Goal: Task Accomplishment & Management: Complete application form

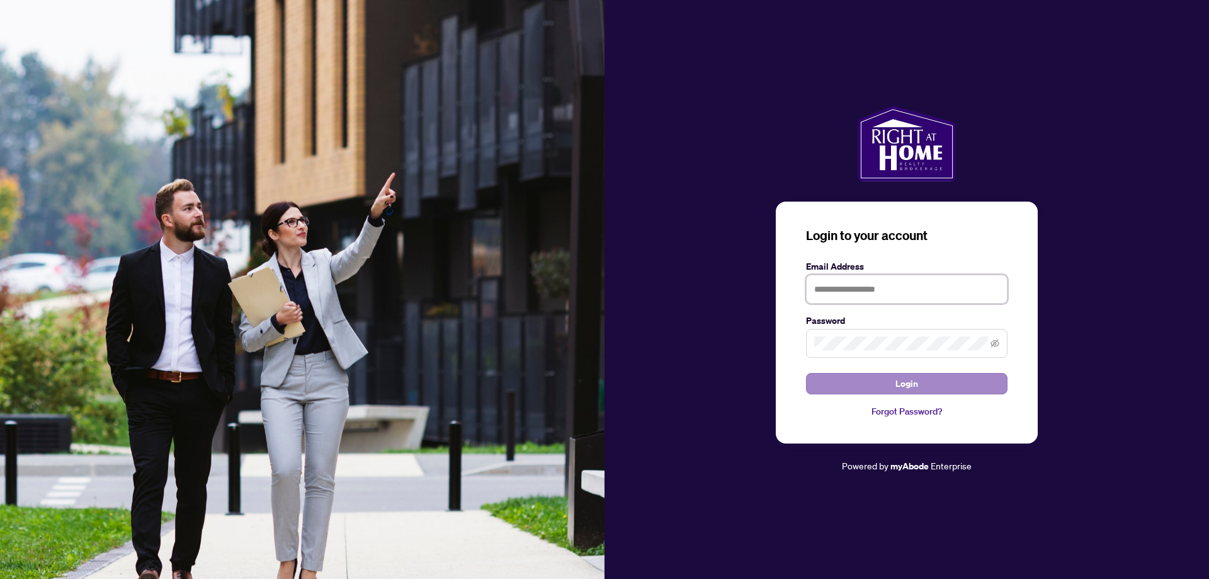
type input "**********"
click at [905, 378] on span "Login" at bounding box center [906, 383] width 23 height 20
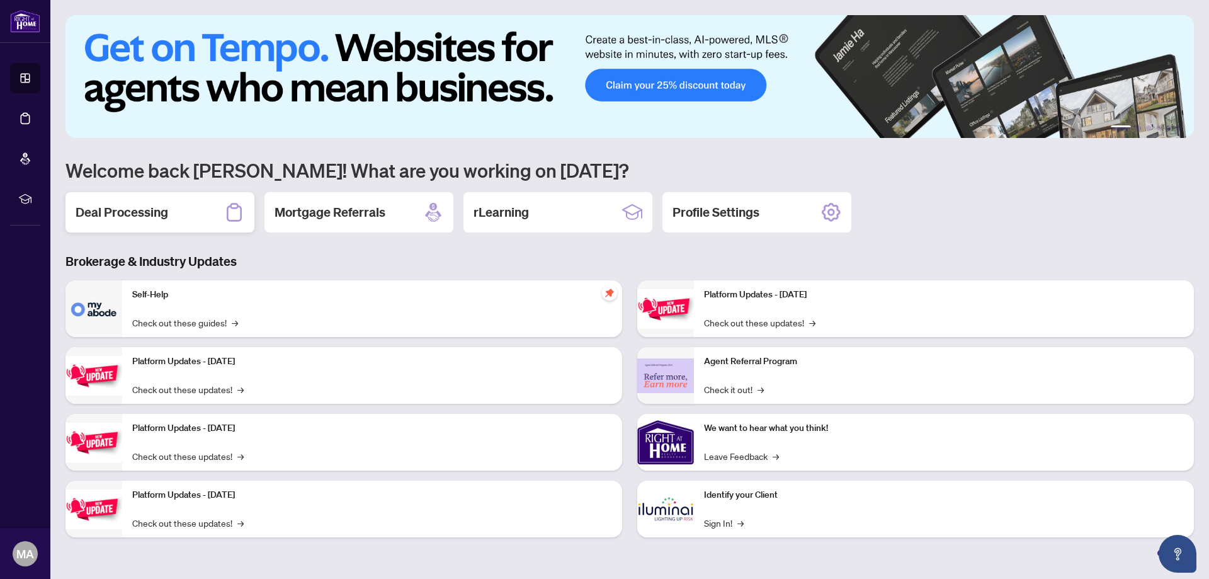
click at [123, 210] on h2 "Deal Processing" at bounding box center [122, 212] width 93 height 18
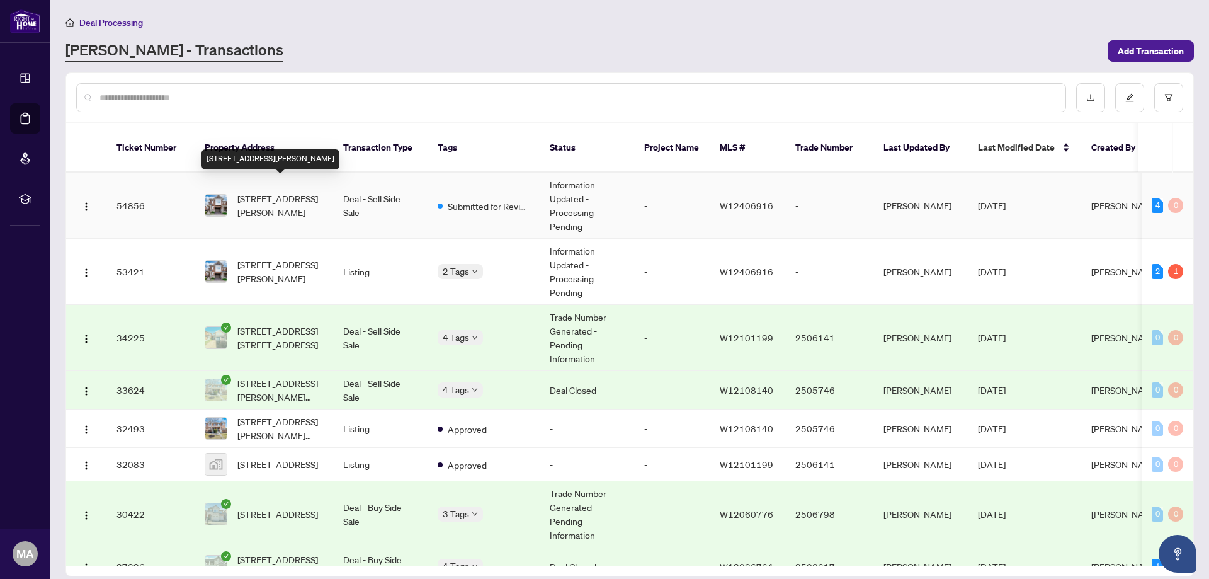
click at [278, 191] on span "[STREET_ADDRESS][PERSON_NAME]" at bounding box center [280, 205] width 86 height 28
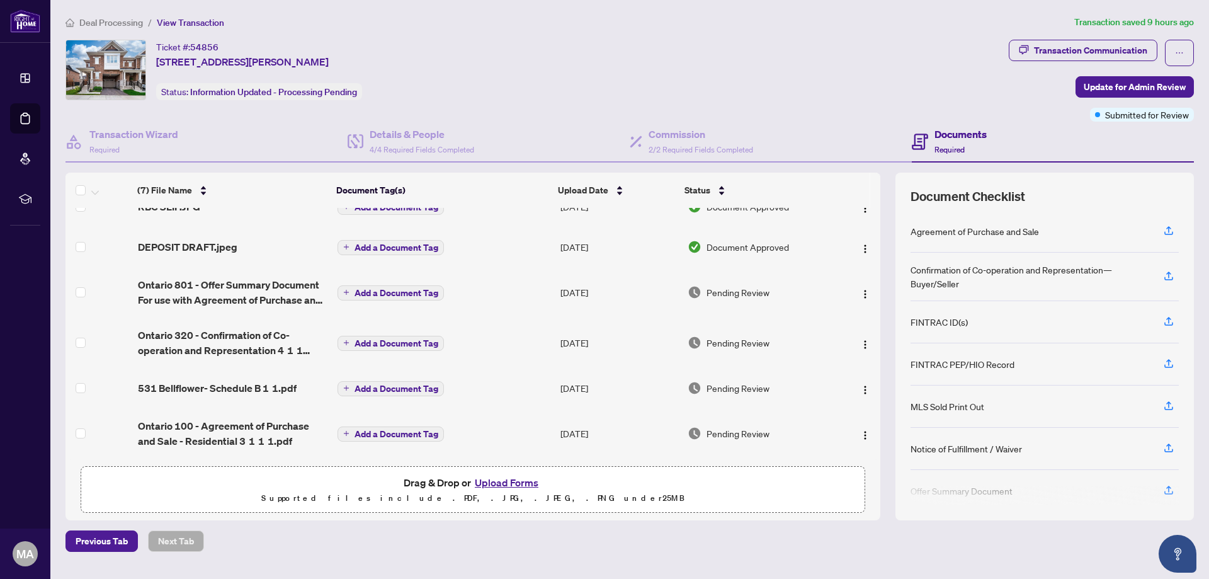
scroll to position [79, 0]
click at [497, 483] on button "Upload Forms" at bounding box center [506, 482] width 71 height 16
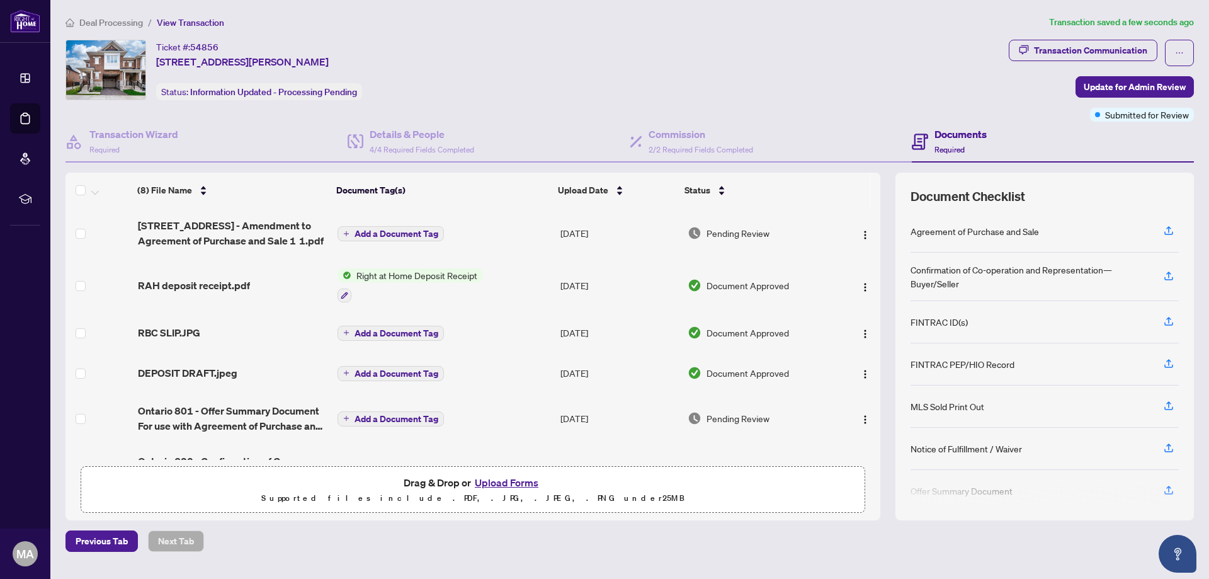
scroll to position [129, 0]
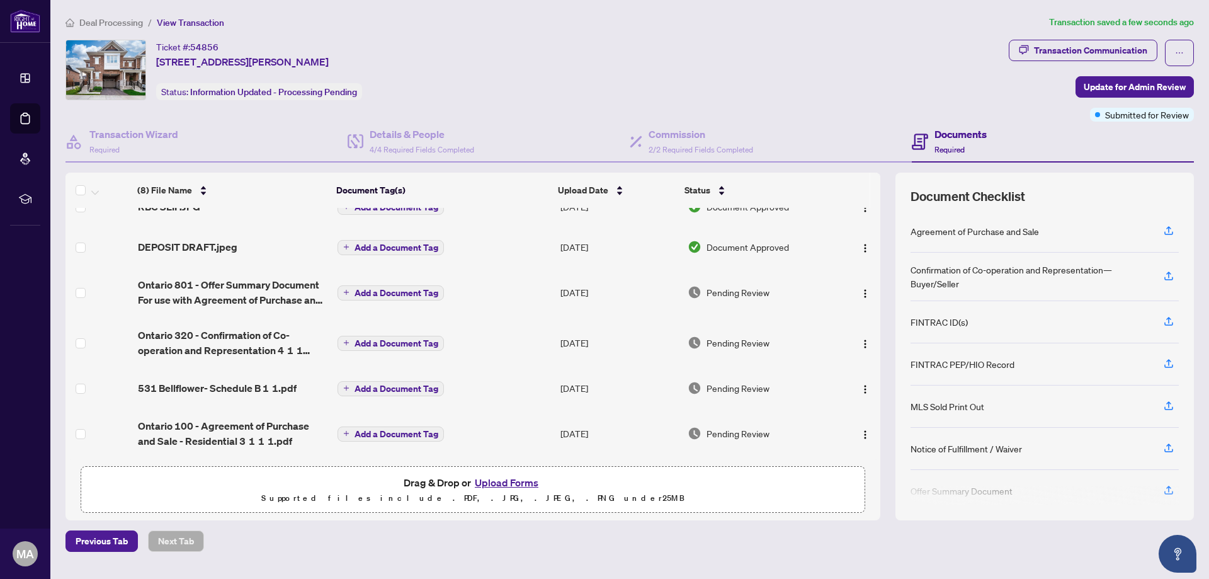
click at [305, 547] on div "Previous Tab Next Tab" at bounding box center [629, 540] width 1128 height 21
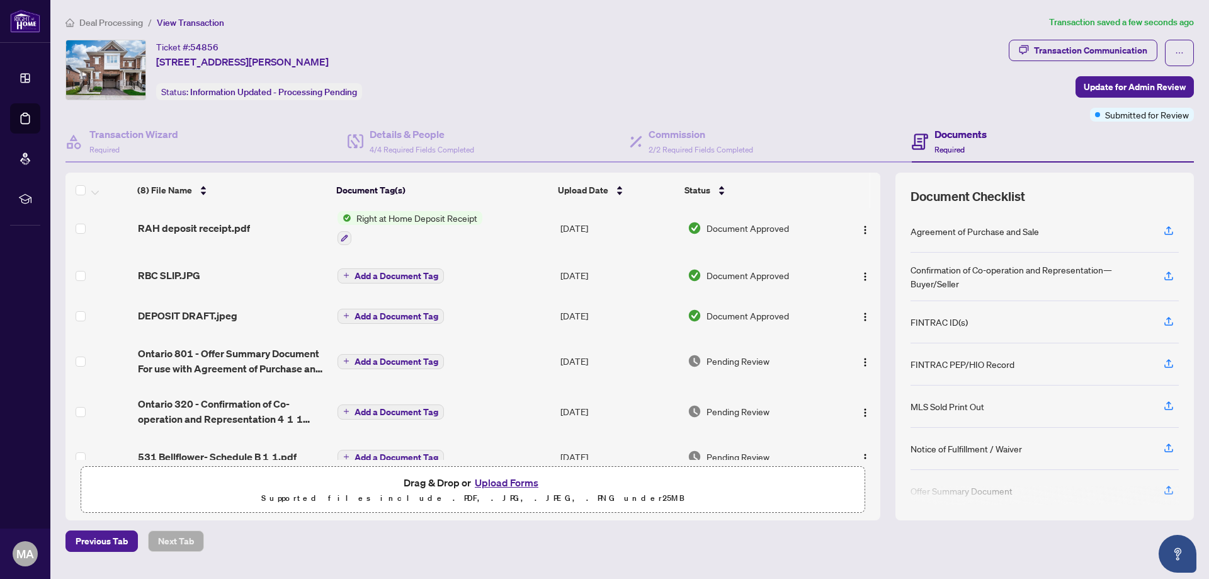
scroll to position [0, 0]
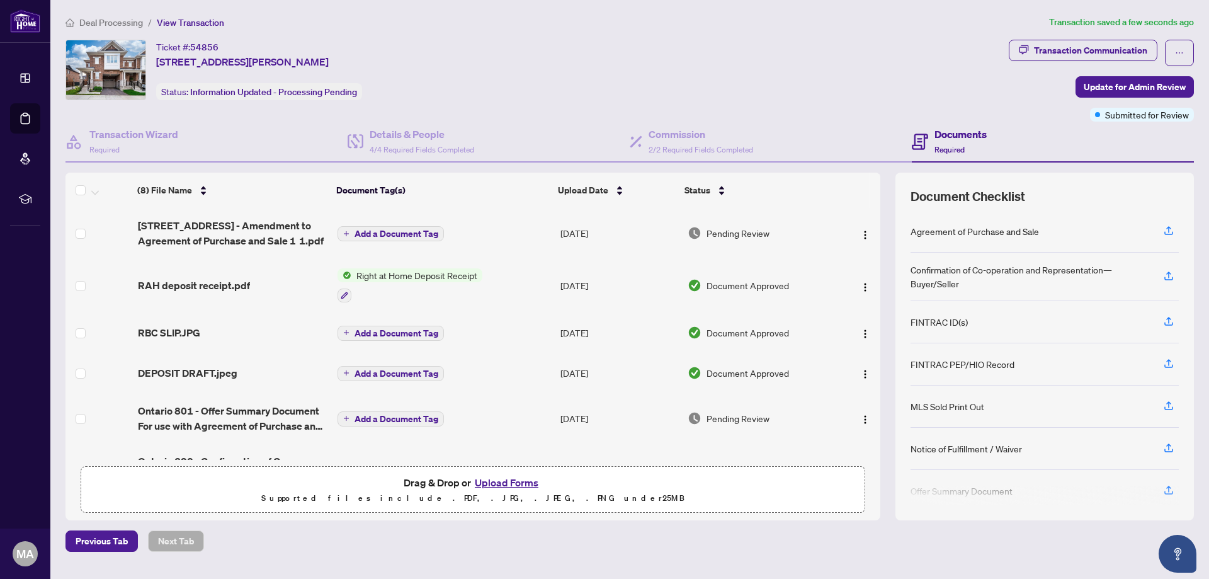
click at [948, 148] on span "Required" at bounding box center [949, 149] width 30 height 9
click at [1167, 446] on icon "button" at bounding box center [1168, 447] width 11 height 11
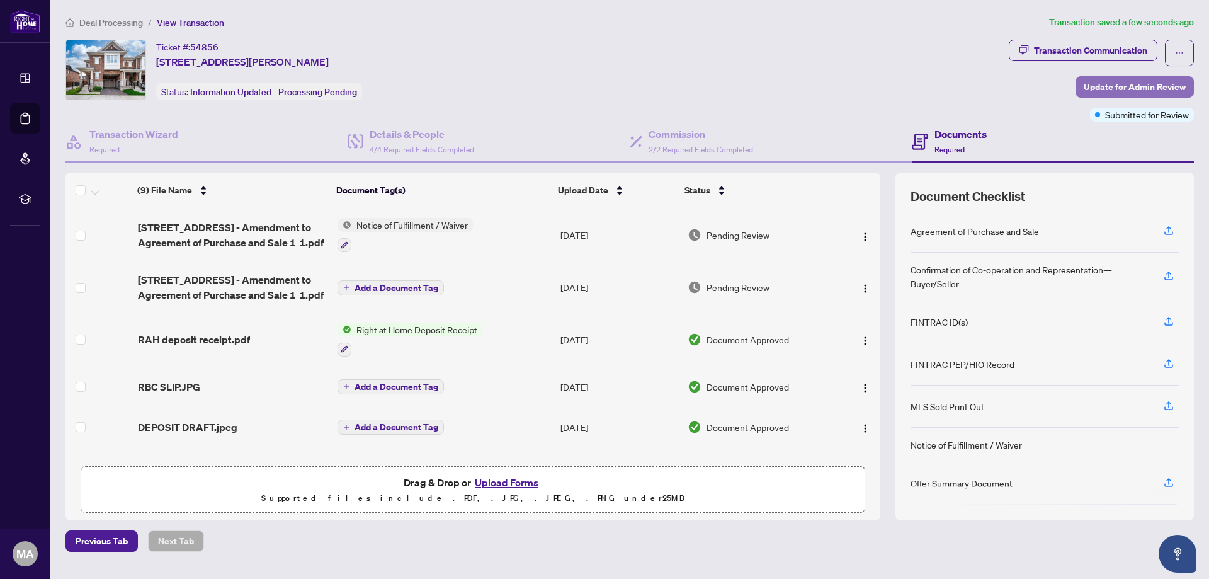
click at [1124, 84] on span "Update for Admin Review" at bounding box center [1134, 87] width 102 height 20
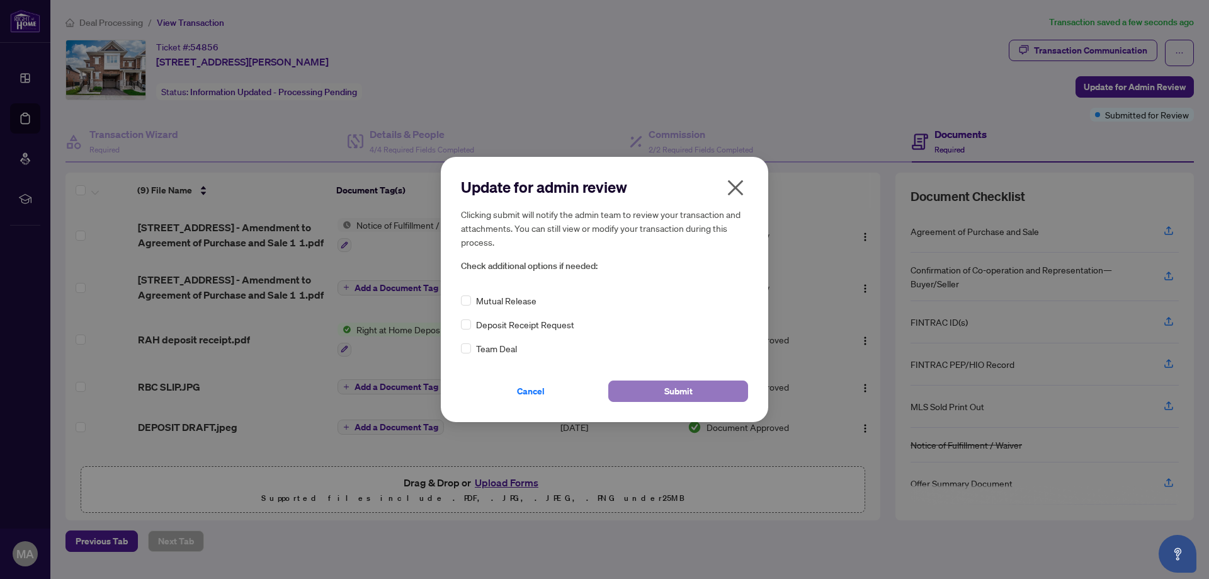
click at [672, 392] on span "Submit" at bounding box center [678, 391] width 28 height 20
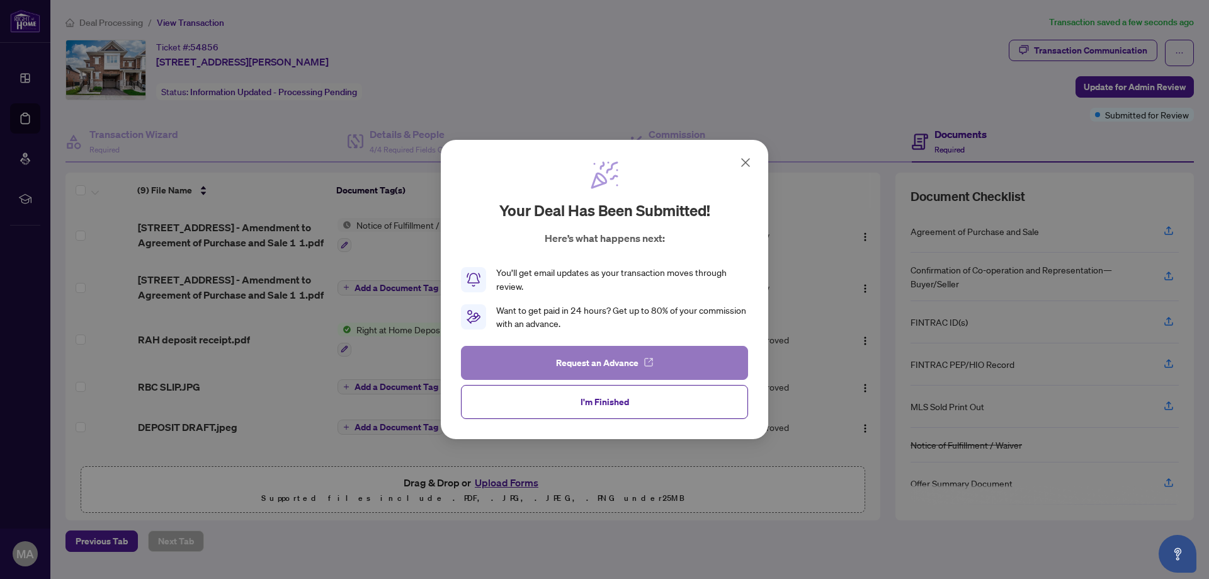
click at [597, 359] on span "Request an Advance" at bounding box center [597, 363] width 82 height 20
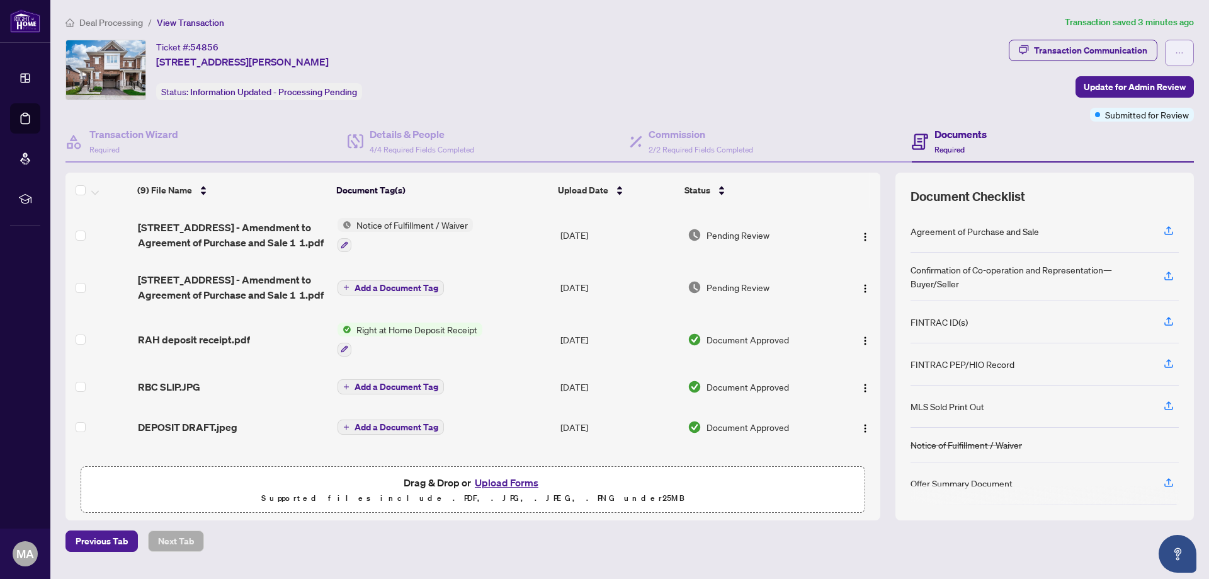
click at [1179, 48] on icon "ellipsis" at bounding box center [1179, 52] width 9 height 9
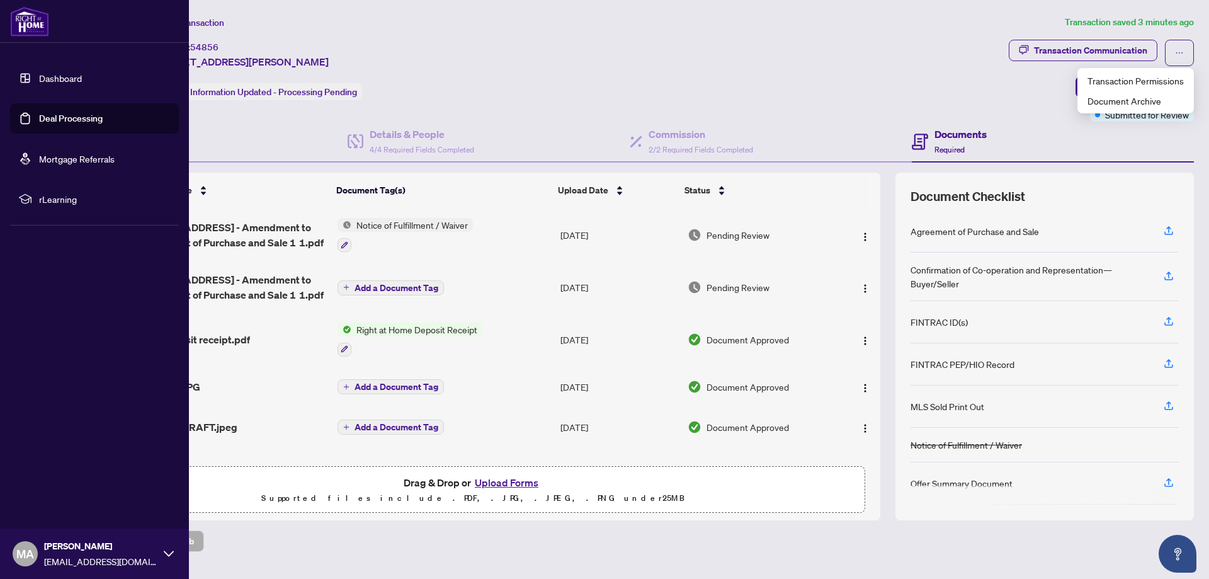
click at [22, 550] on span "MA" at bounding box center [25, 554] width 18 height 18
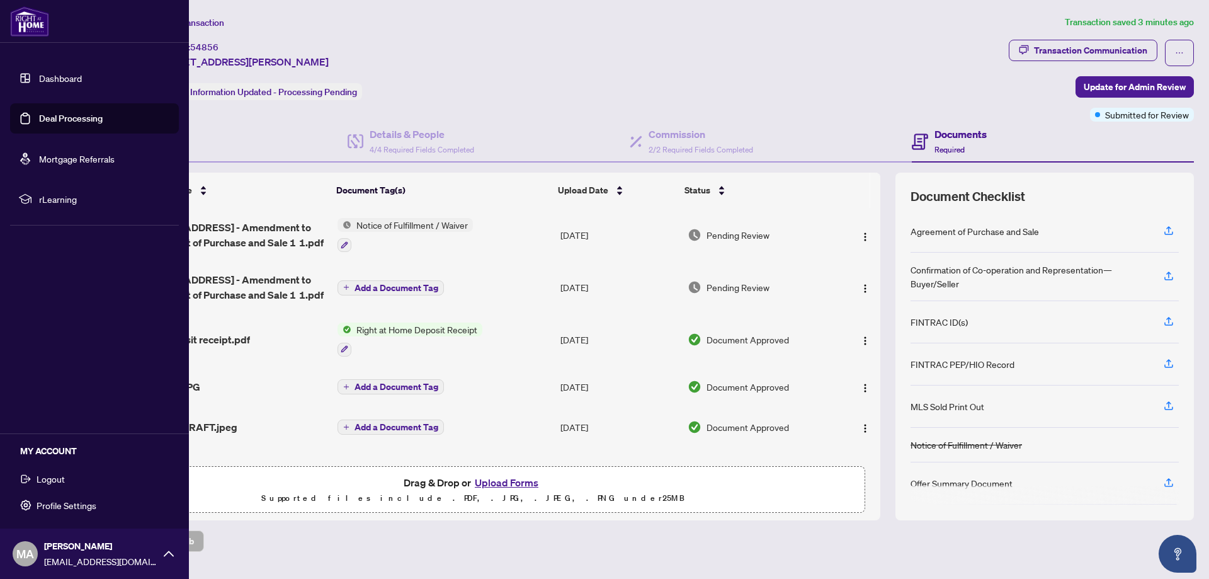
click at [57, 480] on span "Logout" at bounding box center [51, 478] width 28 height 20
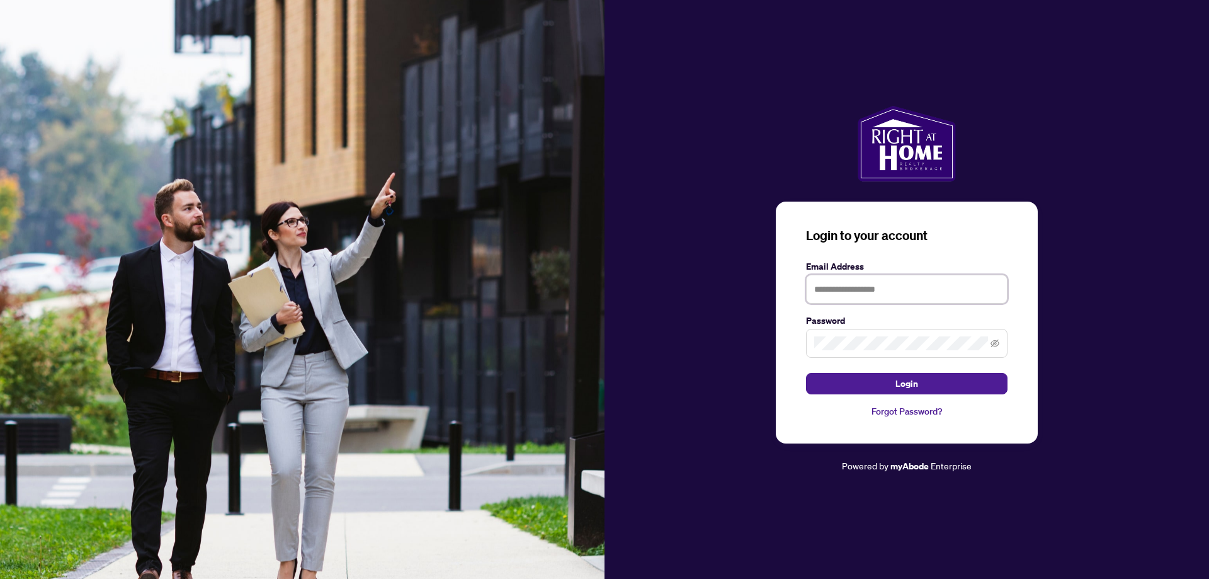
type input "**********"
click at [903, 385] on span "Login" at bounding box center [906, 383] width 23 height 20
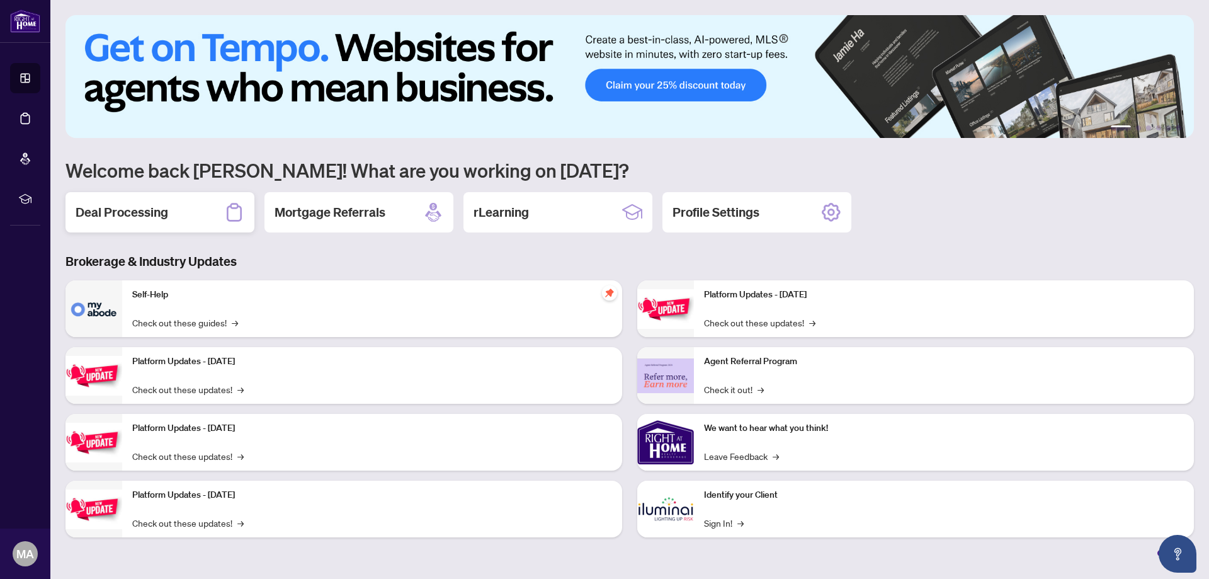
click at [123, 214] on h2 "Deal Processing" at bounding box center [122, 212] width 93 height 18
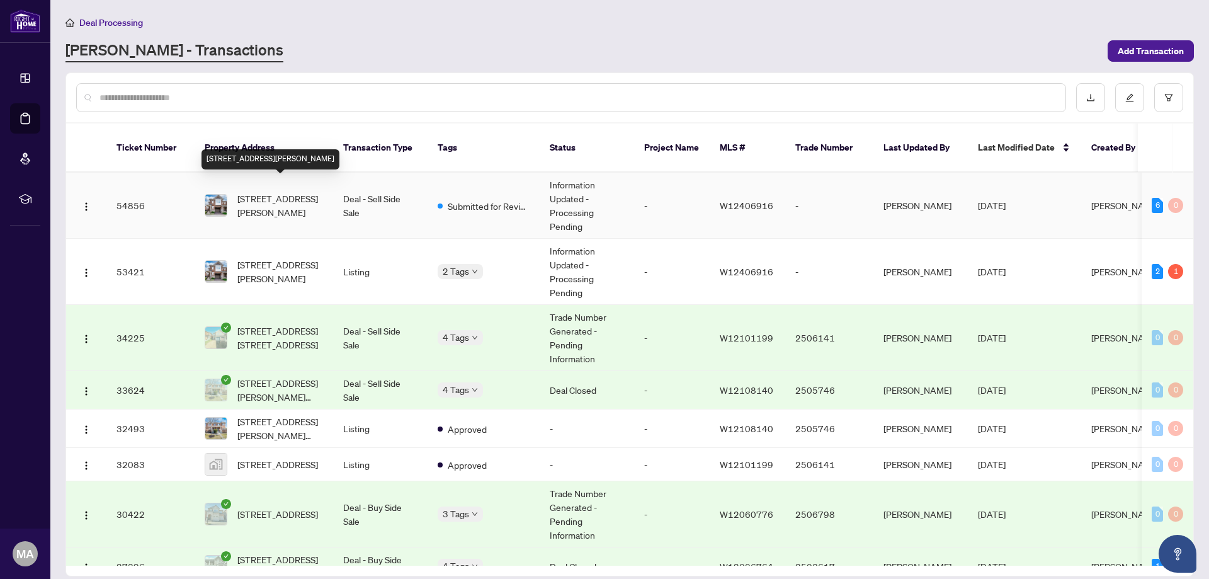
click at [267, 191] on span "[STREET_ADDRESS][PERSON_NAME]" at bounding box center [280, 205] width 86 height 28
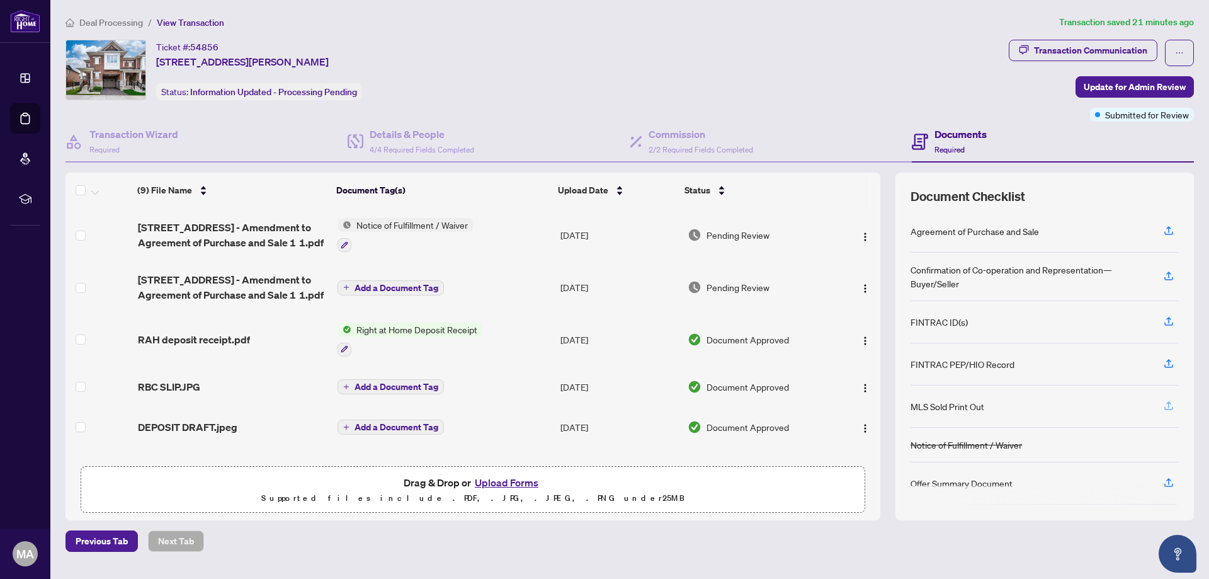
click at [1166, 405] on icon "button" at bounding box center [1168, 405] width 11 height 11
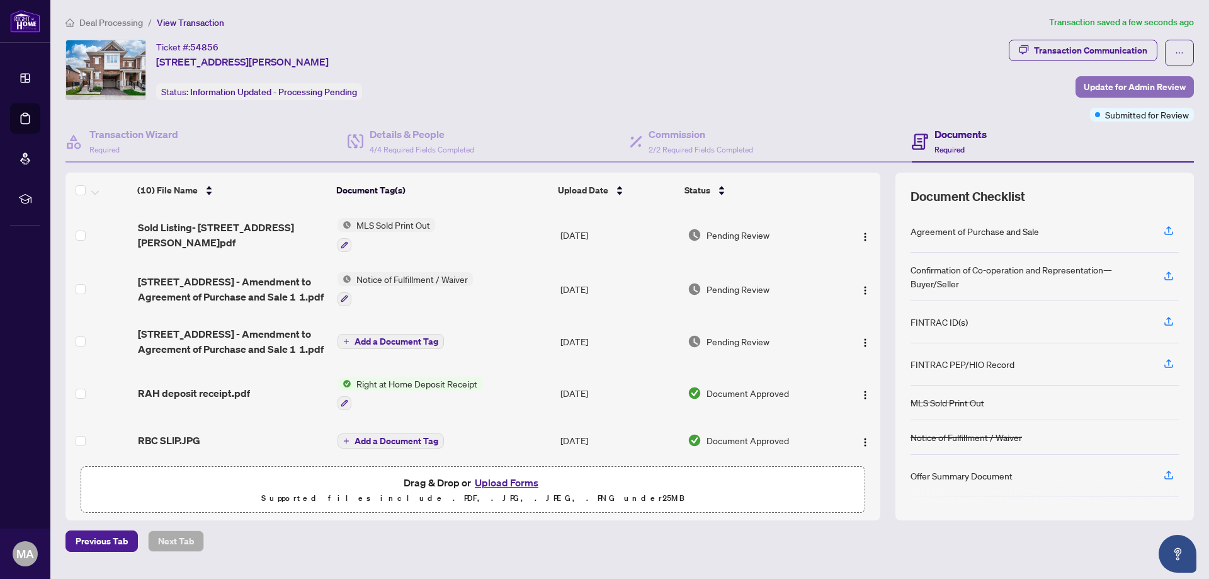
click at [1127, 85] on span "Update for Admin Review" at bounding box center [1134, 87] width 102 height 20
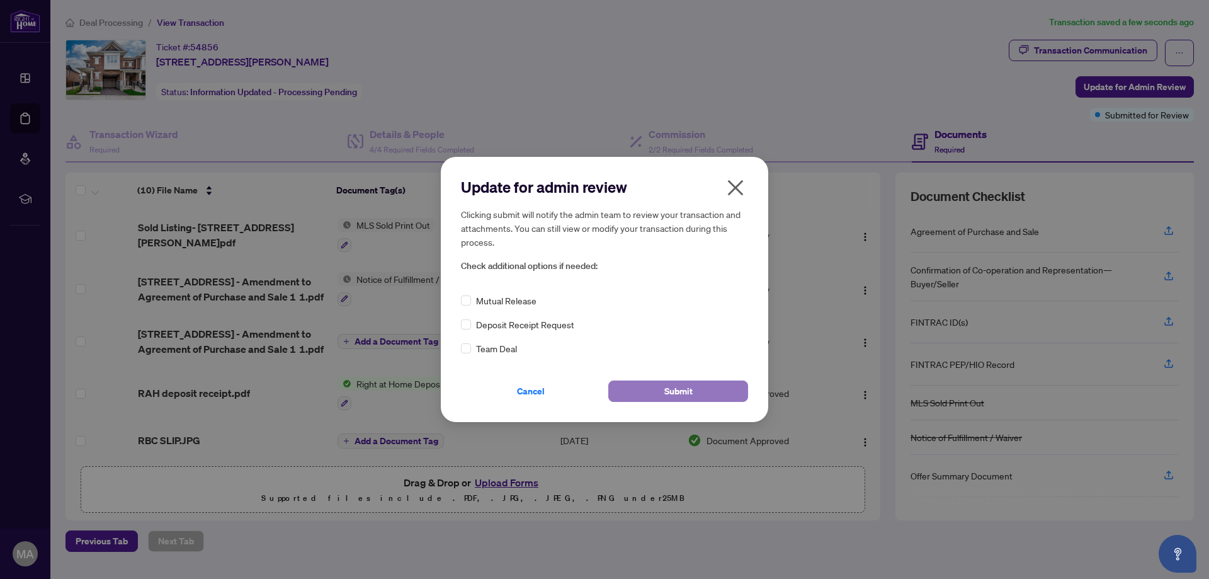
click at [677, 390] on span "Submit" at bounding box center [678, 391] width 28 height 20
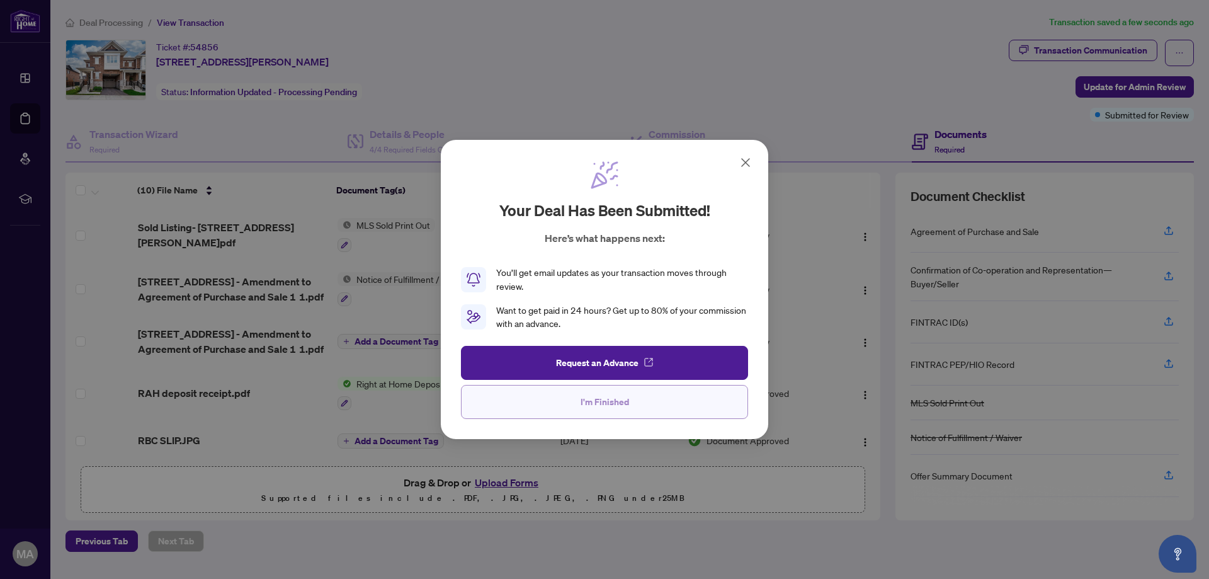
click at [606, 401] on span "I'm Finished" at bounding box center [604, 402] width 48 height 20
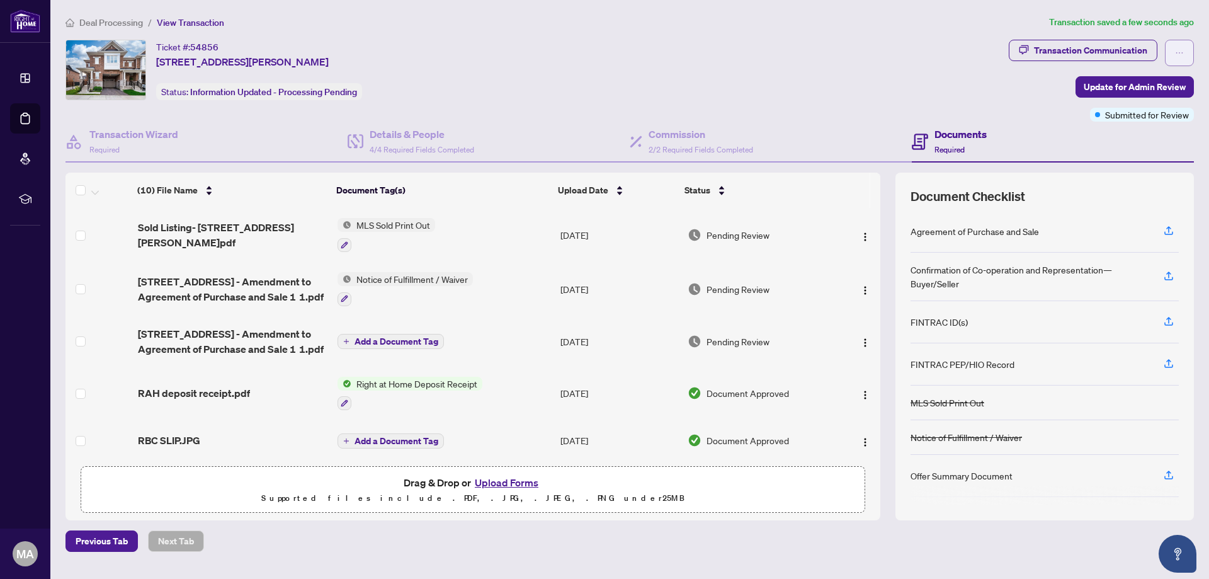
click at [1185, 52] on button "button" at bounding box center [1179, 53] width 29 height 26
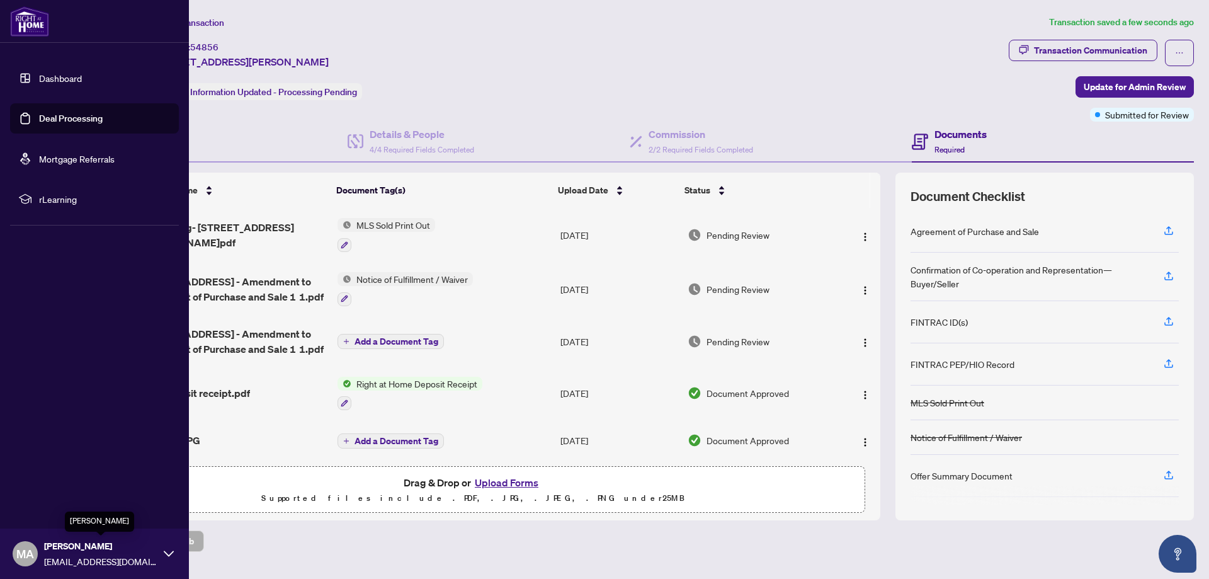
click at [60, 548] on span "[PERSON_NAME]" at bounding box center [100, 546] width 113 height 14
click at [55, 478] on span "Logout" at bounding box center [51, 478] width 28 height 20
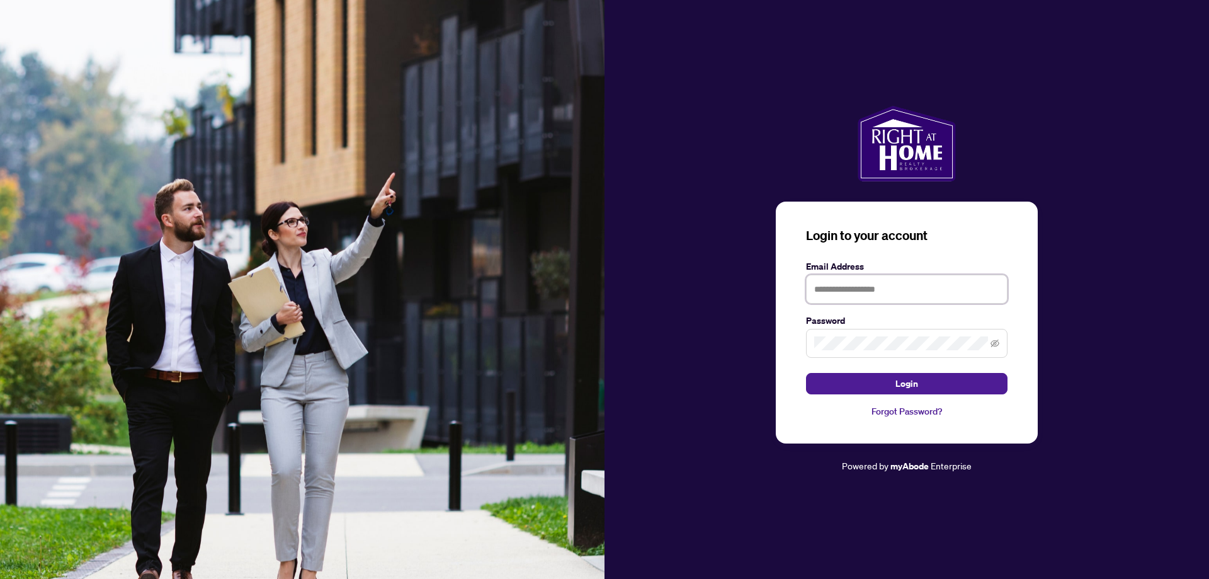
type input "**********"
